Goal: Task Accomplishment & Management: Complete application form

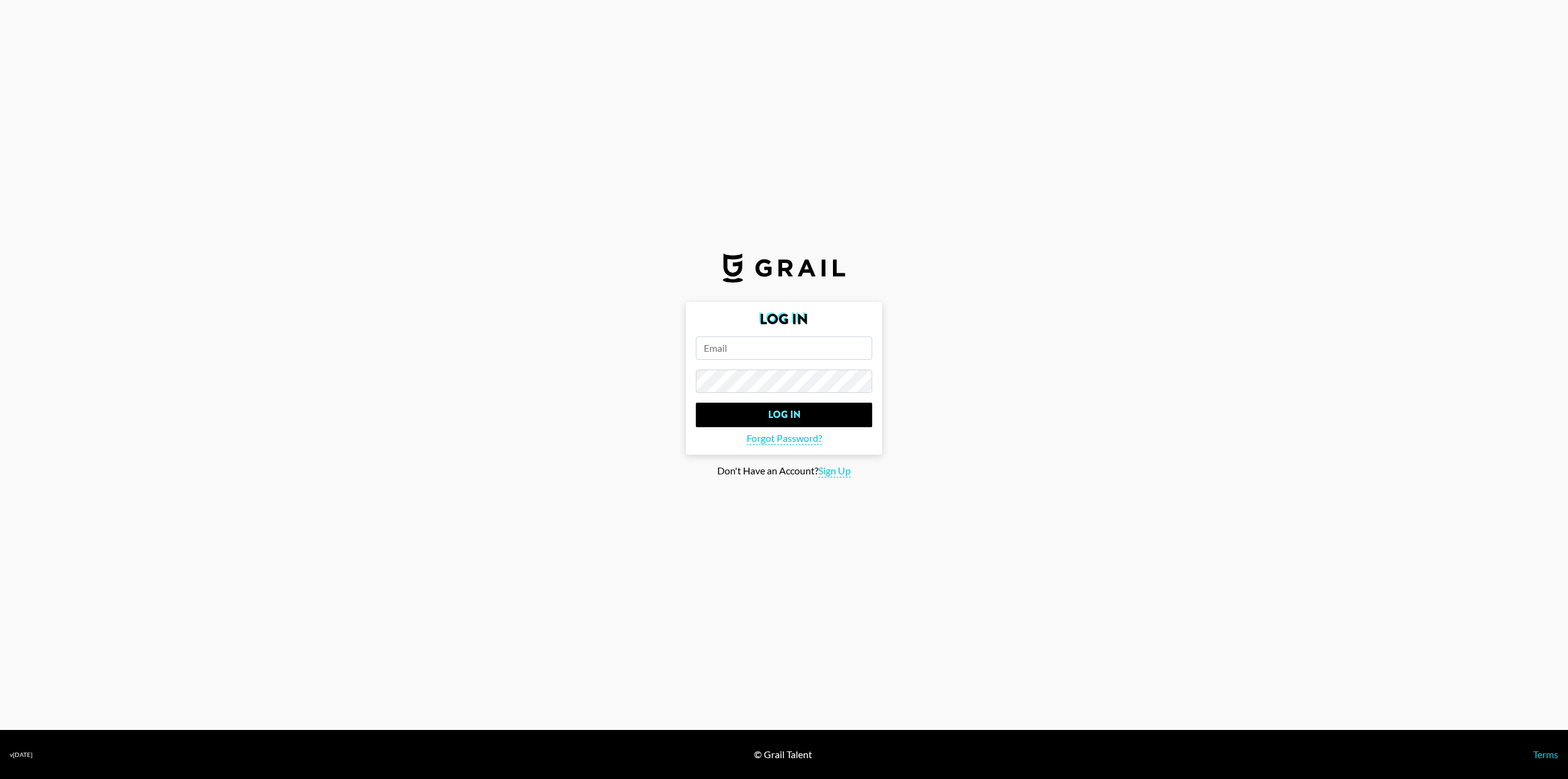
type input "[EMAIL_ADDRESS][DOMAIN_NAME]"
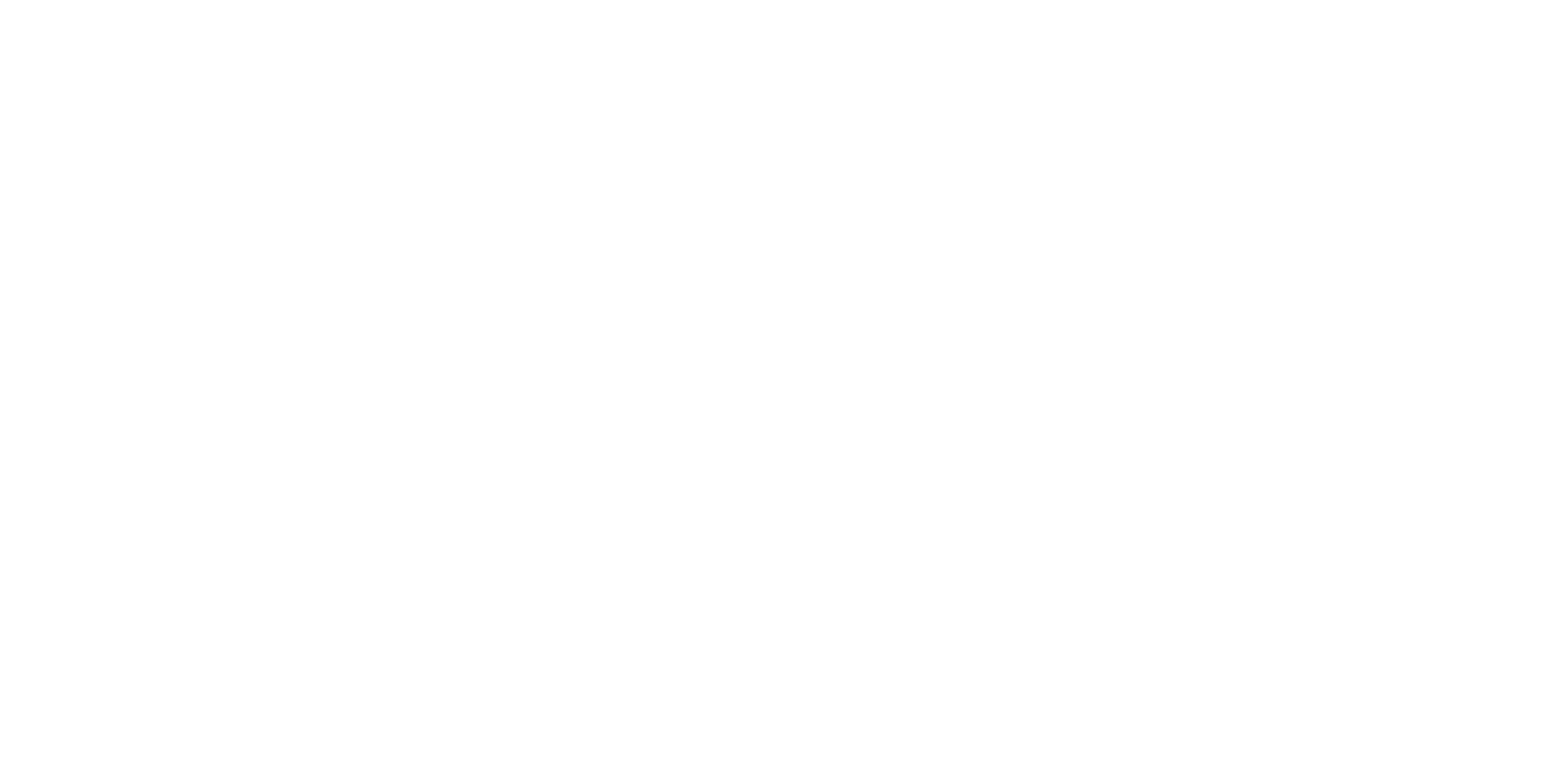
select select "Song"
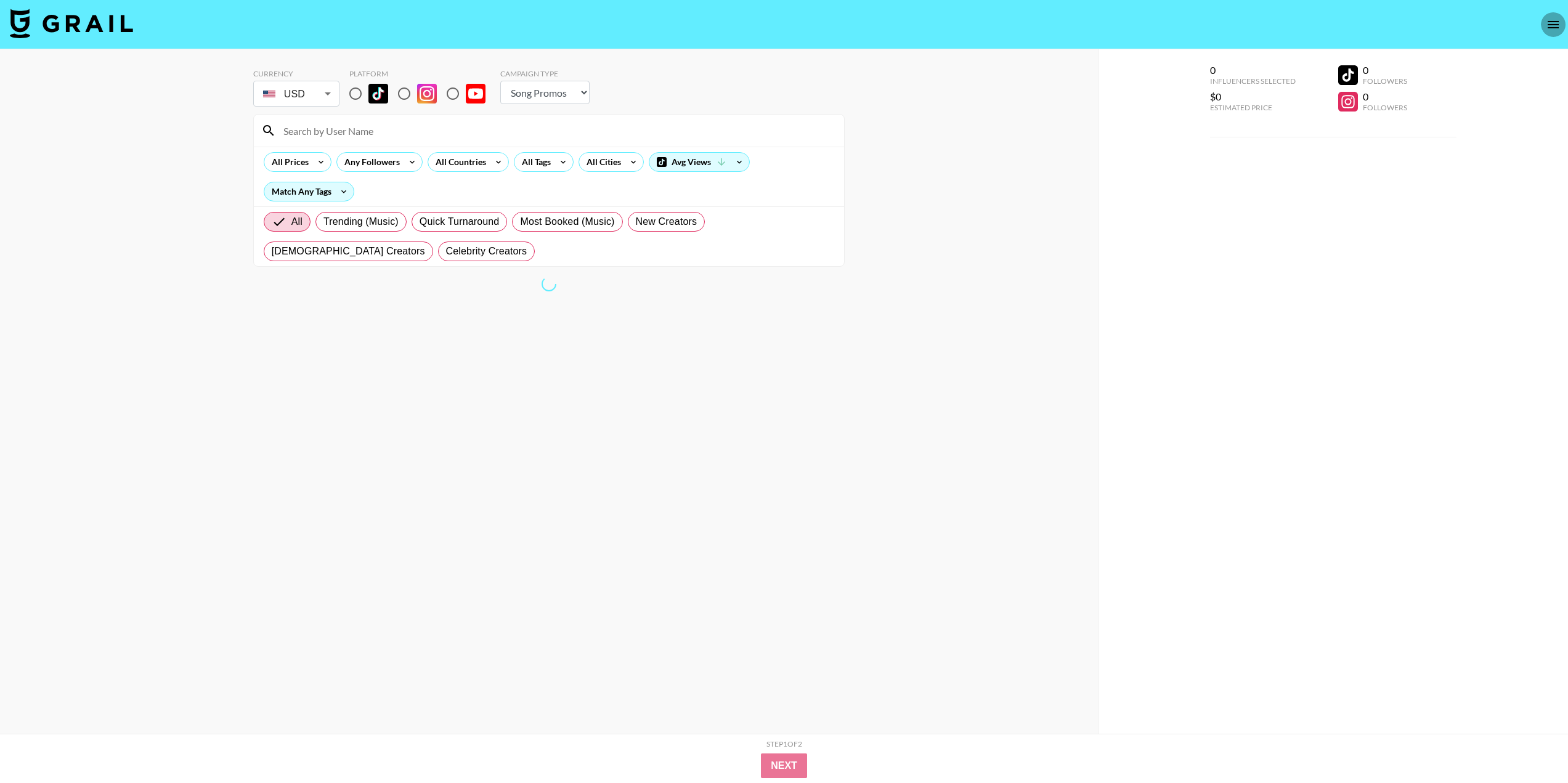
click at [1553, 15] on button "open drawer" at bounding box center [1554, 25] width 25 height 25
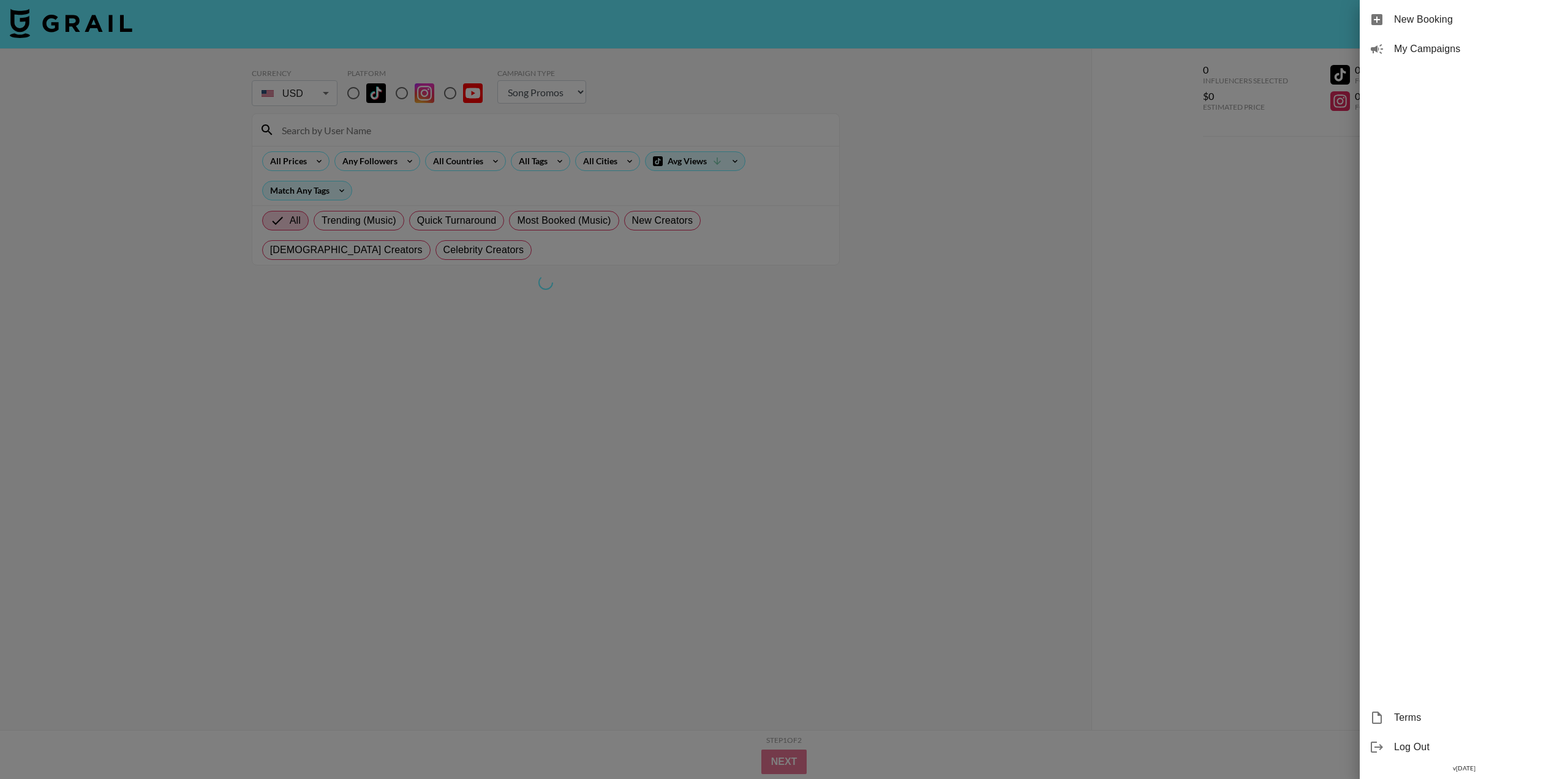
click at [1401, 53] on span "My Campaigns" at bounding box center [1476, 49] width 164 height 15
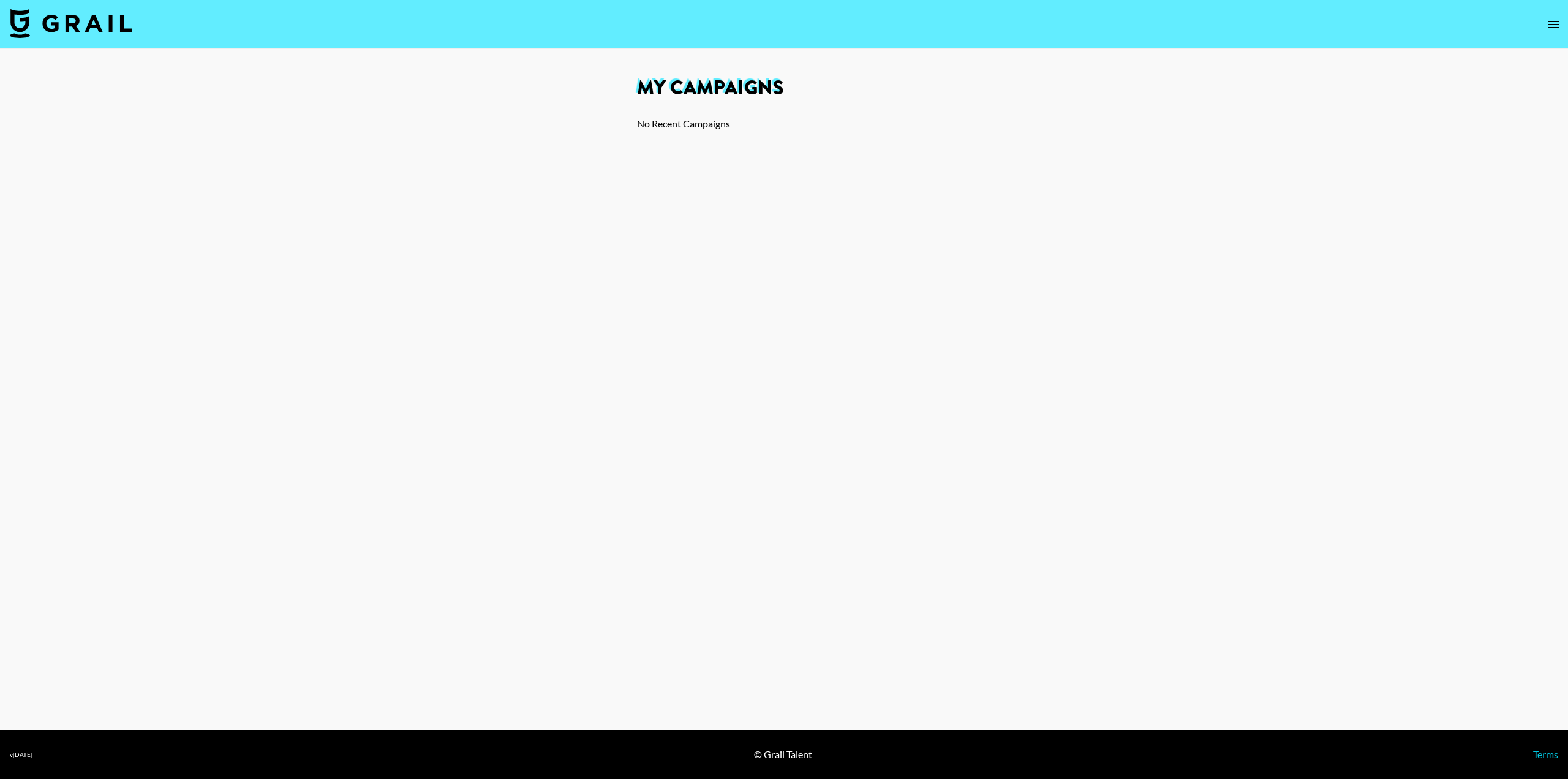
click at [1561, 15] on button "open drawer" at bounding box center [1554, 25] width 25 height 25
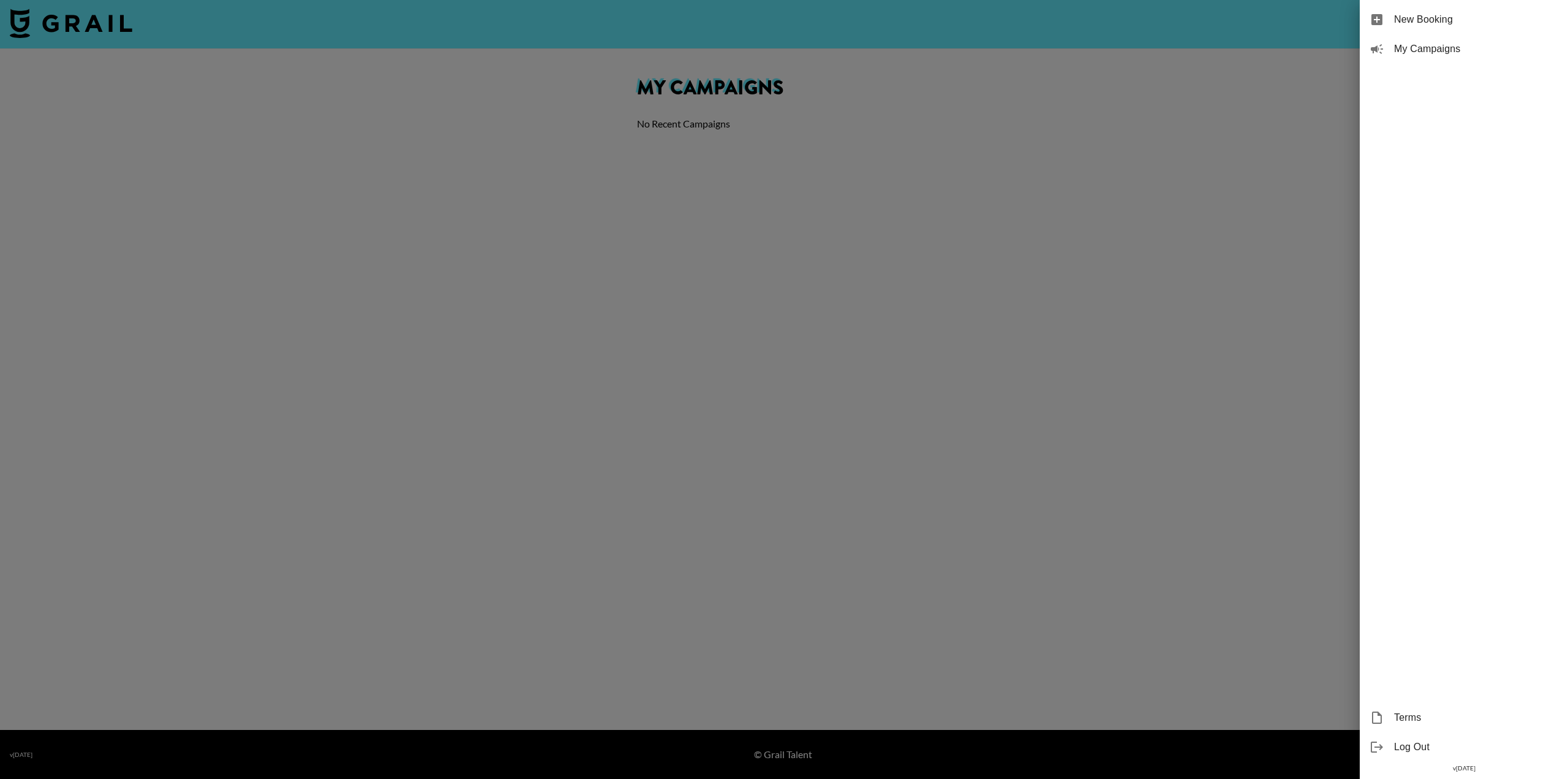
click at [1443, 25] on span "New Booking" at bounding box center [1476, 20] width 164 height 15
select select "Song"
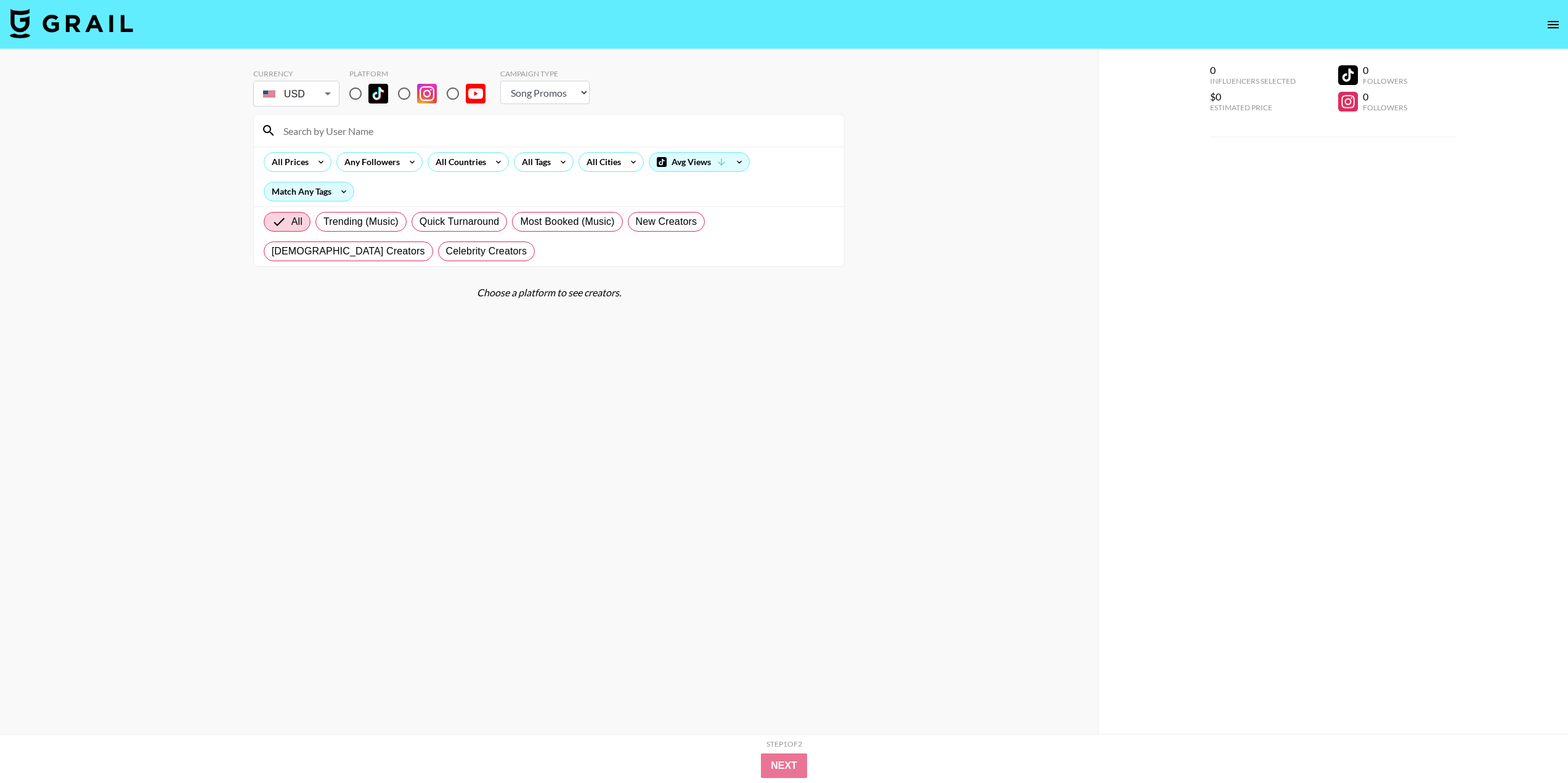
click at [525, 87] on select "Choose Type... Song Promos Brand Promos" at bounding box center [545, 93] width 89 height 23
click at [714, 58] on div "Currency USD USD ​ Platform Campaign Type Choose Type... Song Promos Brand Prom…" at bounding box center [549, 416] width 1098 height 734
click at [402, 92] on input "radio" at bounding box center [404, 93] width 26 height 26
radio input "true"
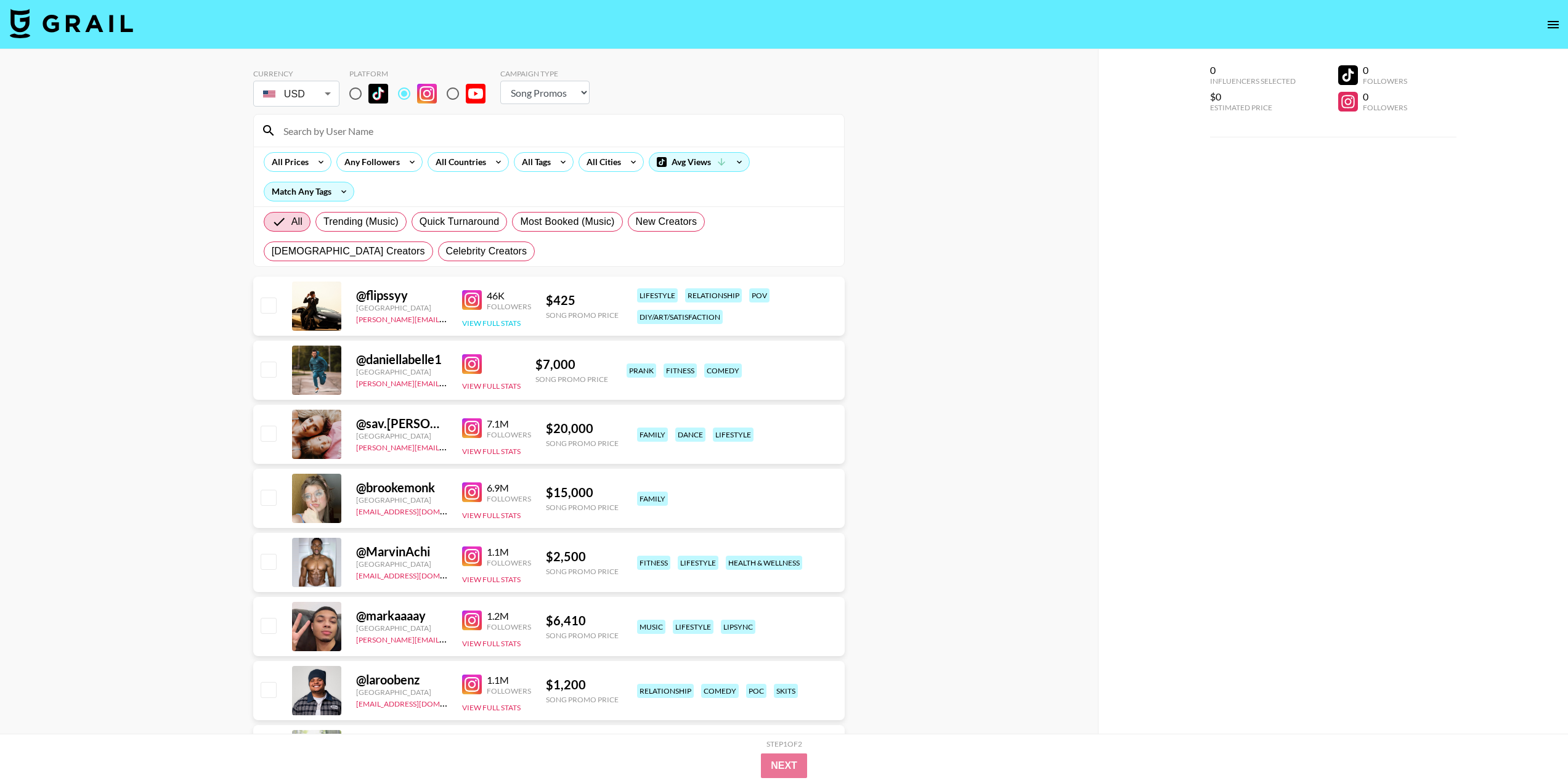
click at [502, 323] on button "View Full Stats" at bounding box center [491, 323] width 58 height 9
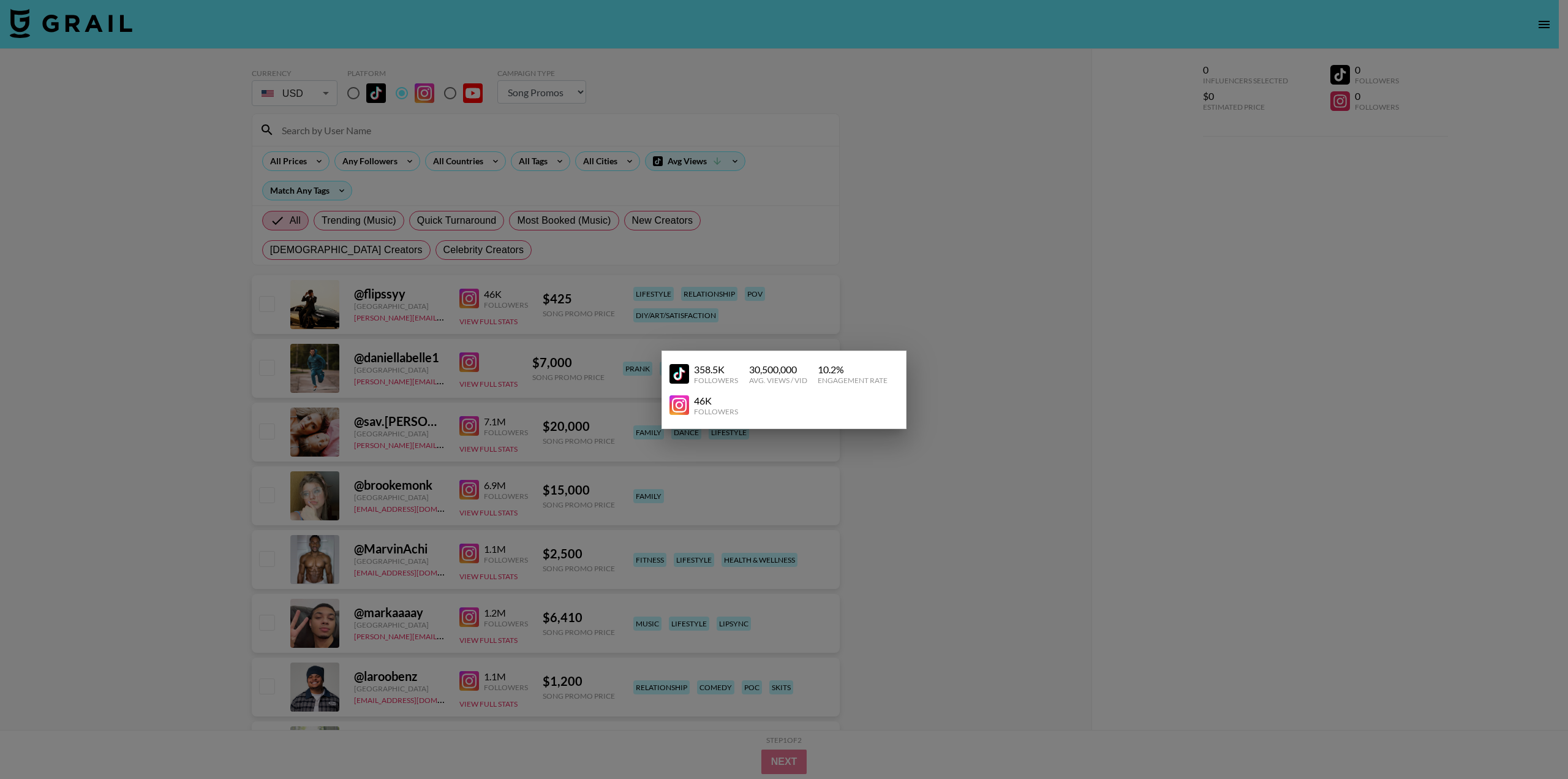
click at [857, 290] on div at bounding box center [784, 389] width 1568 height 779
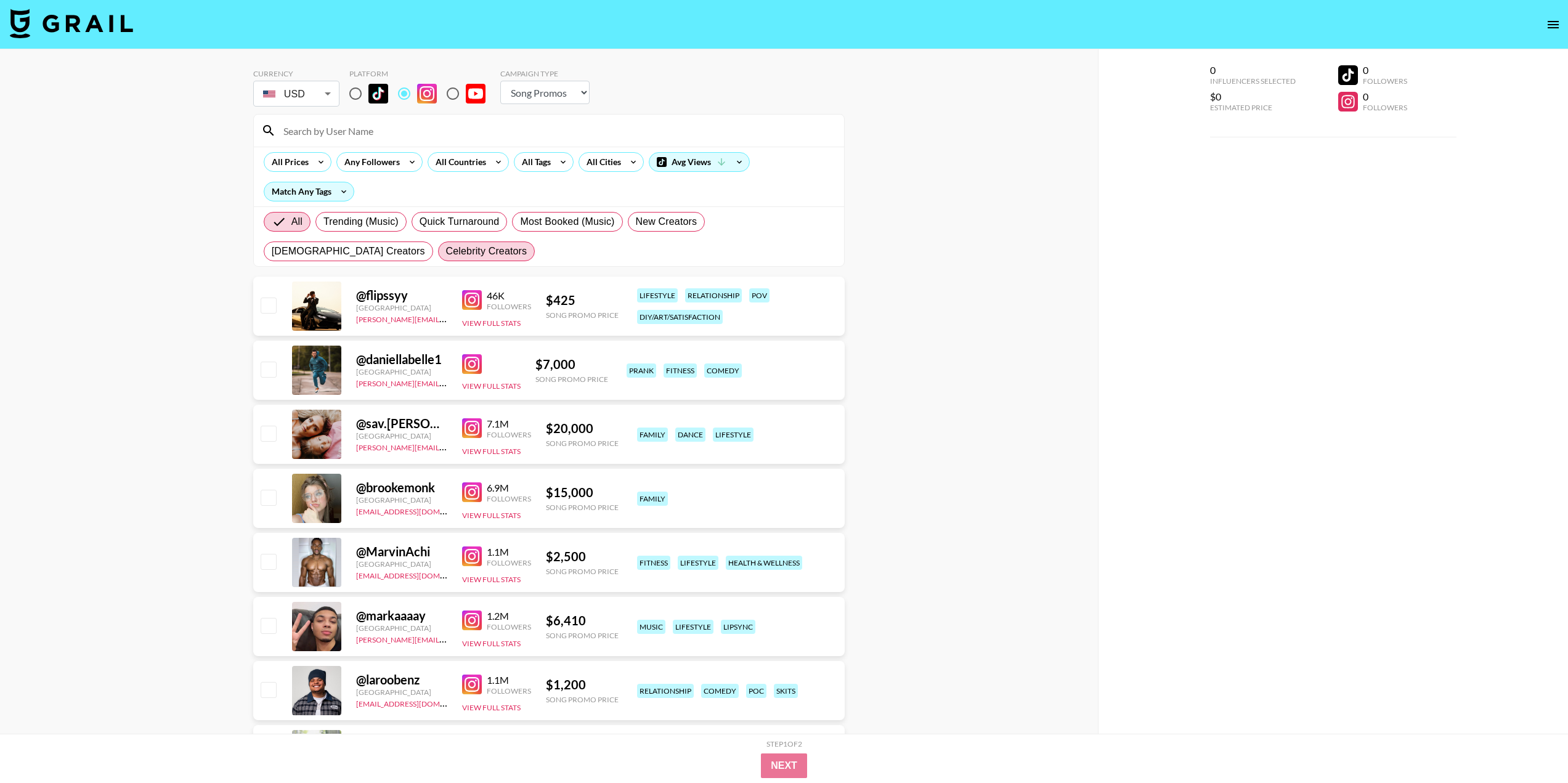
click at [446, 251] on span "Celebrity Creators" at bounding box center [487, 252] width 82 height 15
click at [446, 251] on input "Celebrity Creators" at bounding box center [446, 251] width 0 height 0
radio input "true"
